Goal: Task Accomplishment & Management: Manage account settings

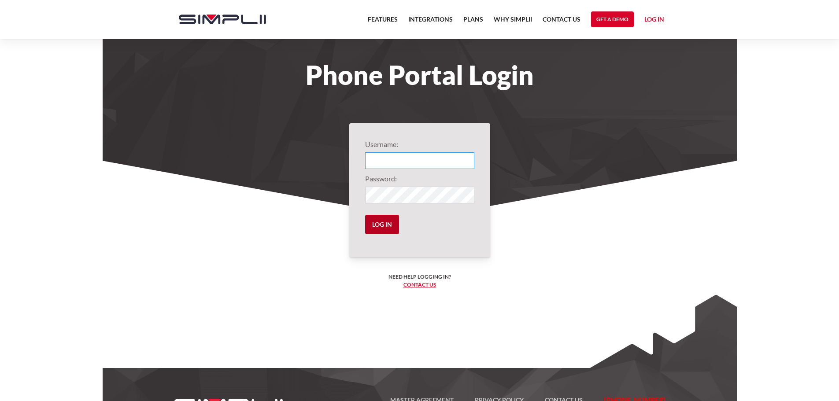
type input "1012@ThirdGenerationHomeImprovement"
click at [380, 230] on input "Log in" at bounding box center [382, 224] width 34 height 19
click at [381, 228] on input "Log in" at bounding box center [382, 224] width 34 height 19
click at [384, 223] on input "Log in" at bounding box center [382, 224] width 34 height 19
click at [649, 19] on link "Log in" at bounding box center [655, 20] width 20 height 13
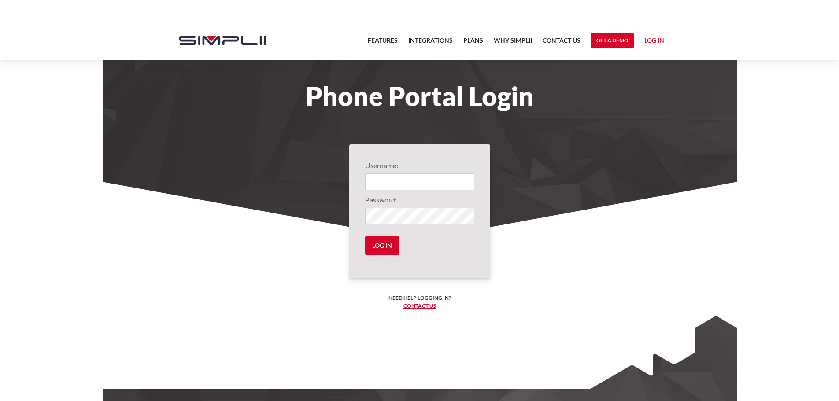
type input "1012@ThirdGenerationHomeImprovement"
drag, startPoint x: 392, startPoint y: 180, endPoint x: 513, endPoint y: 198, distance: 122.1
click at [513, 198] on section "Username: 1012@ThirdGenerationHomeImprovement Password: Log in Need help loggin…" at bounding box center [420, 296] width 635 height 229
